Goal: Task Accomplishment & Management: Manage account settings

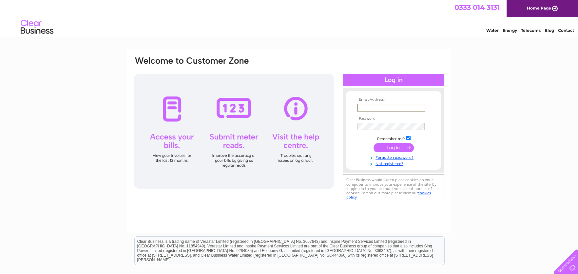
type input "mac253@btinternet.com"
click at [397, 148] on input "submit" at bounding box center [394, 146] width 40 height 9
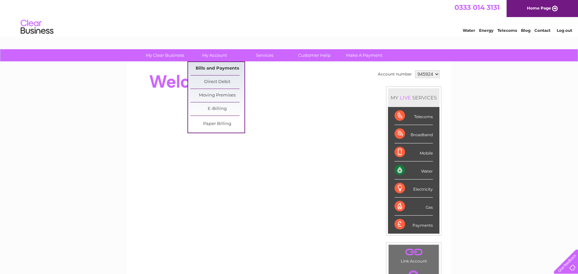
click at [208, 66] on link "Bills and Payments" at bounding box center [217, 68] width 54 height 13
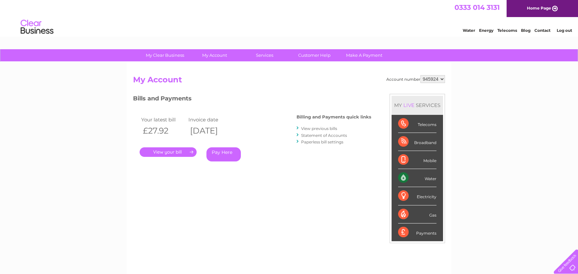
click at [172, 149] on link "." at bounding box center [168, 152] width 57 height 10
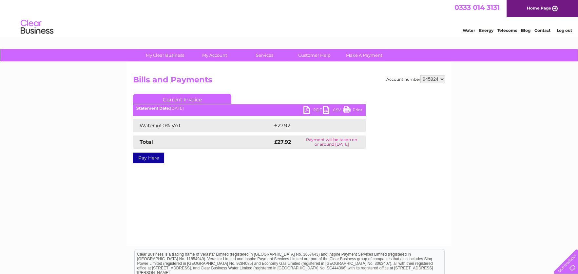
click at [307, 111] on link "PDF" at bounding box center [314, 111] width 20 height 10
